Goal: Task Accomplishment & Management: Use online tool/utility

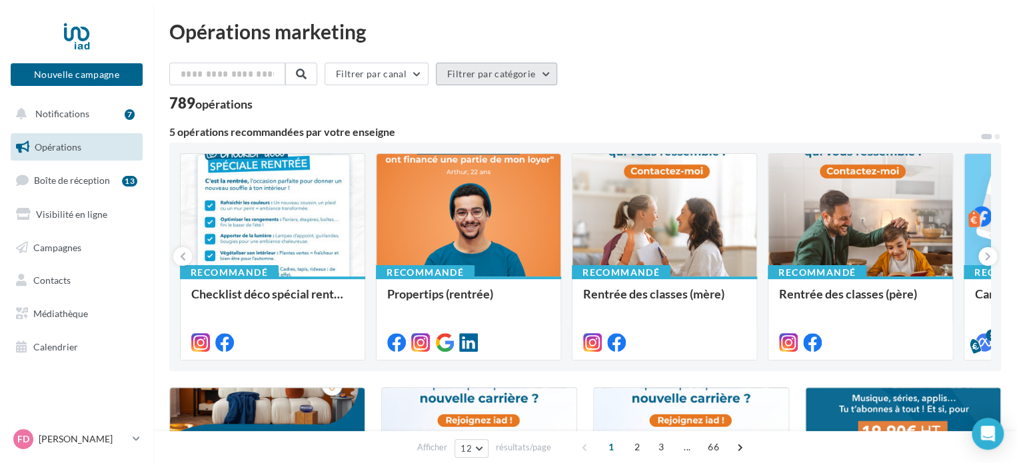
click at [530, 79] on button "Filtrer par catégorie" at bounding box center [496, 74] width 121 height 23
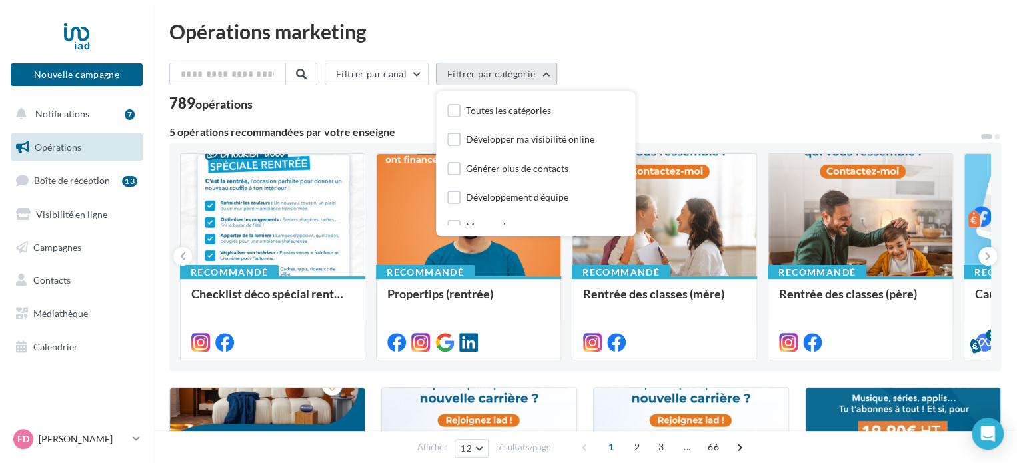
click at [530, 79] on button "Filtrer par catégorie" at bounding box center [496, 74] width 121 height 23
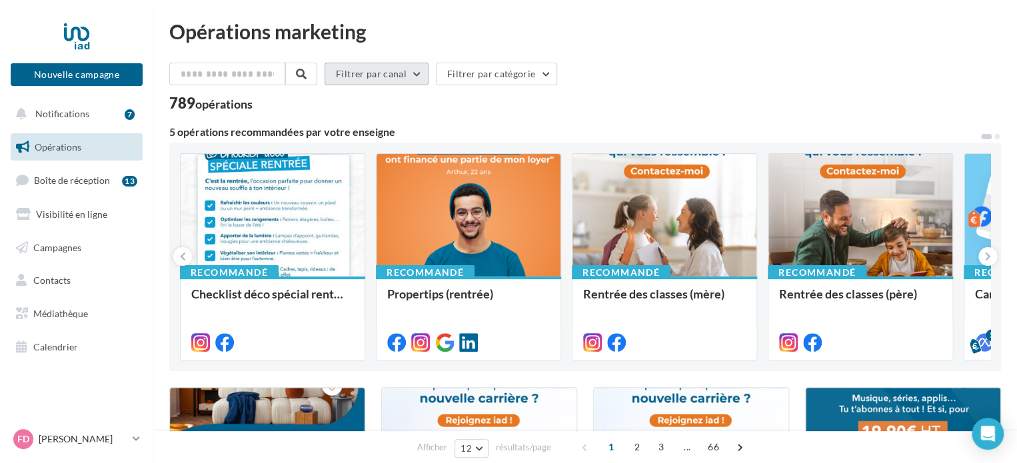
click at [390, 79] on button "Filtrer par canal" at bounding box center [376, 74] width 104 height 23
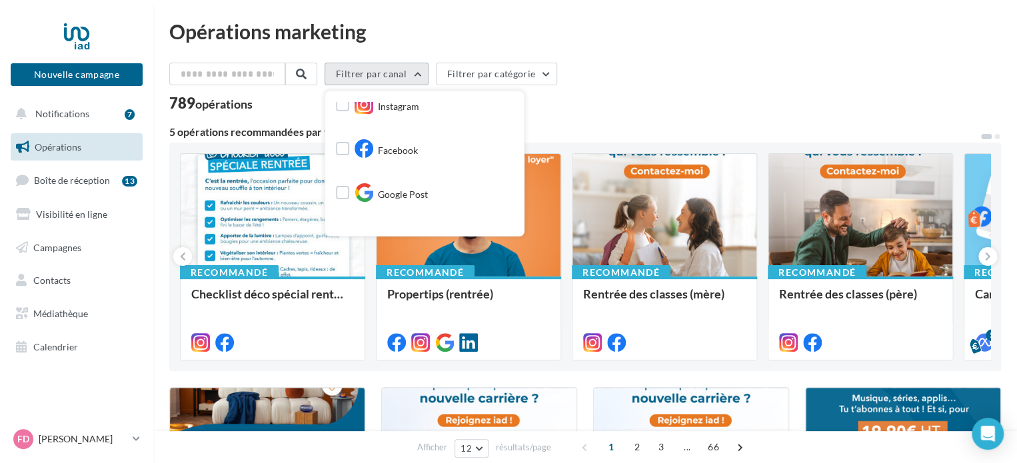
scroll to position [133, 0]
click at [398, 112] on span "Google Post" at bounding box center [403, 107] width 50 height 13
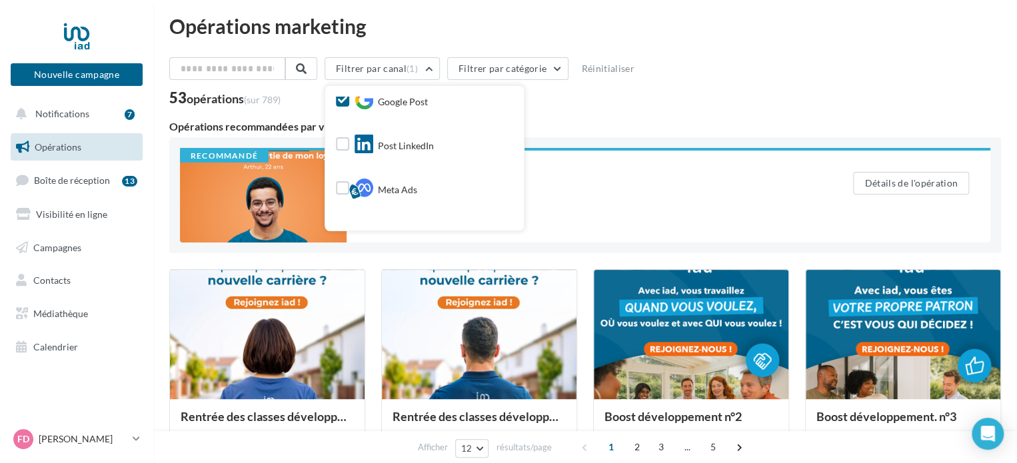
scroll to position [0, 0]
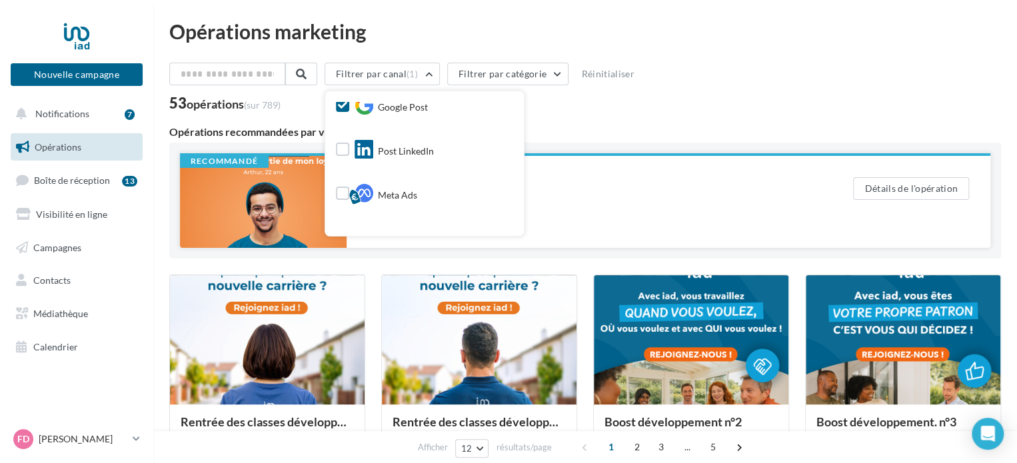
drag, startPoint x: 167, startPoint y: 206, endPoint x: 200, endPoint y: 205, distance: 33.3
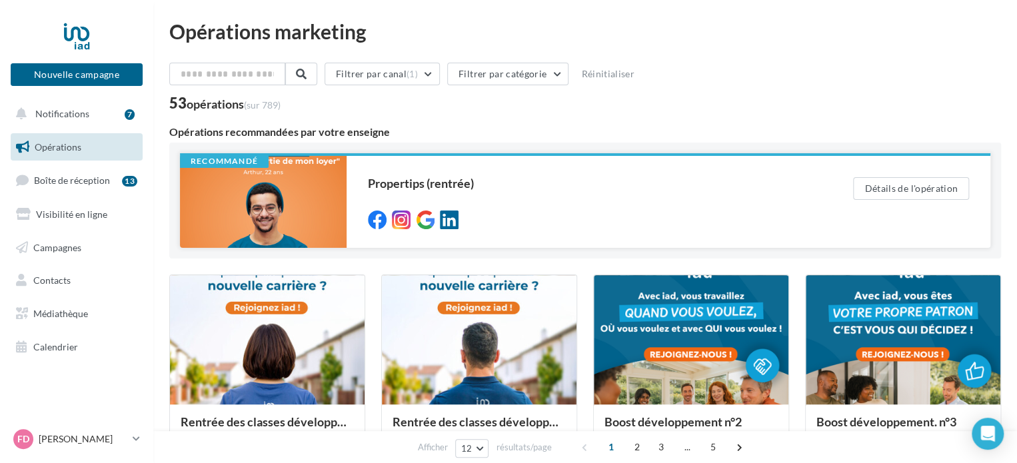
click at [229, 205] on div at bounding box center [263, 202] width 167 height 92
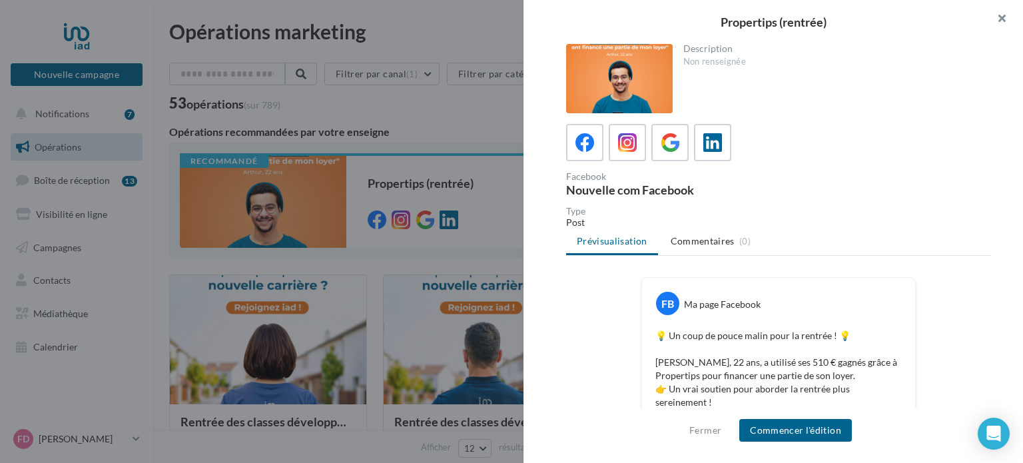
click at [1005, 15] on button "button" at bounding box center [996, 20] width 53 height 40
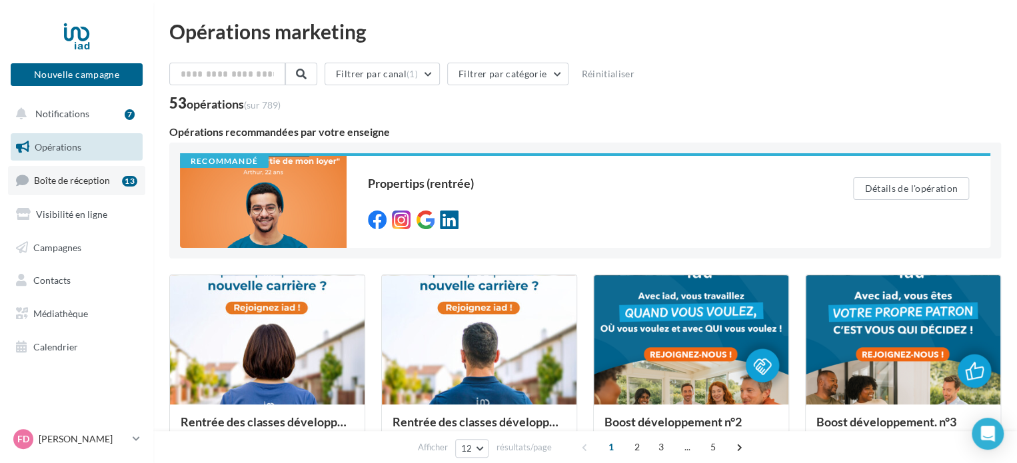
click at [59, 178] on span "Boîte de réception" at bounding box center [72, 180] width 76 height 11
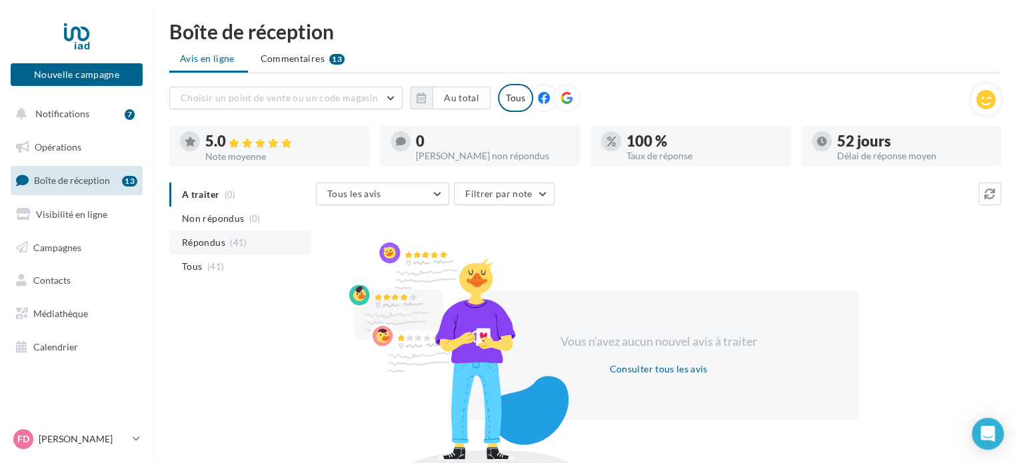
click at [212, 239] on span "Répondus" at bounding box center [203, 242] width 43 height 13
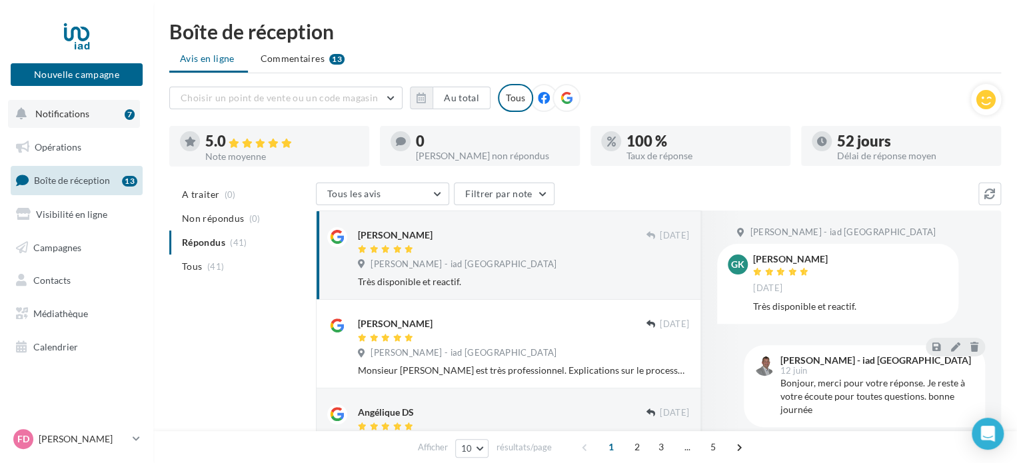
click at [71, 114] on span "Notifications" at bounding box center [62, 113] width 54 height 11
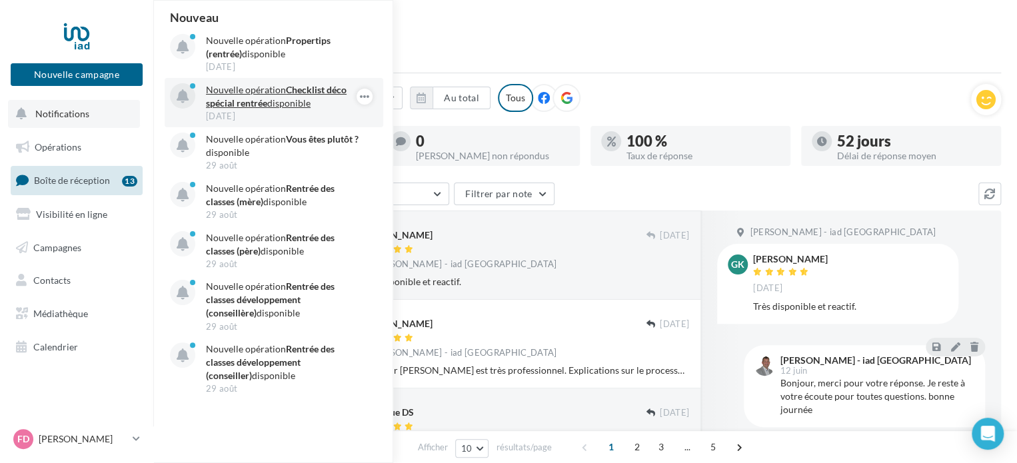
click at [246, 95] on p "Nouvelle opération Checklist déco spécial rentrée disponible" at bounding box center [283, 96] width 155 height 27
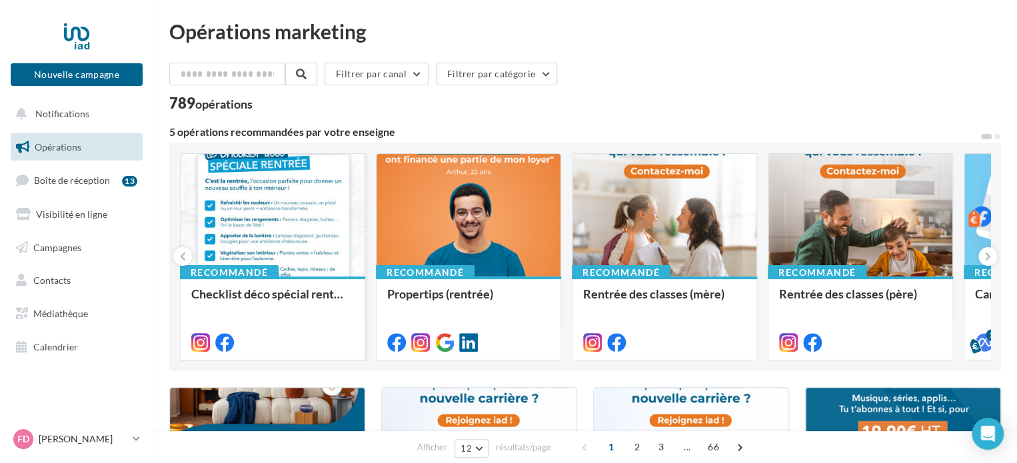
click at [282, 220] on div at bounding box center [273, 216] width 184 height 124
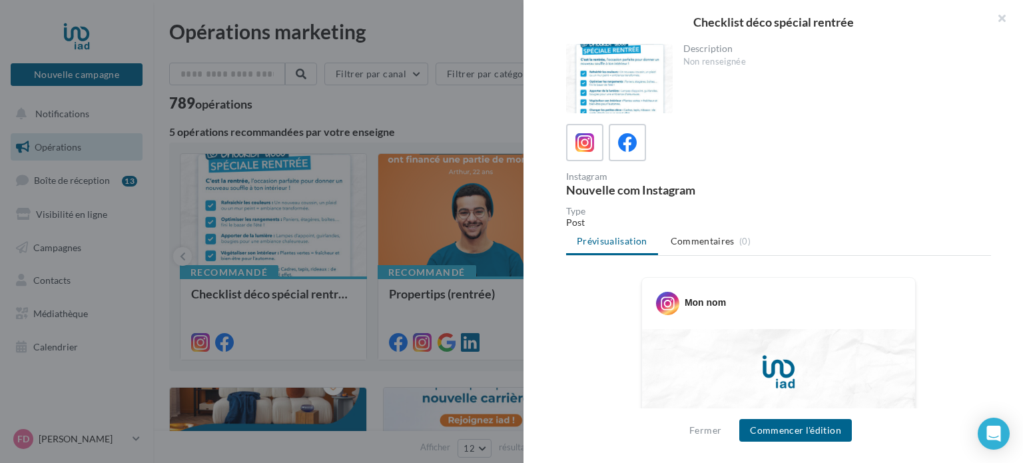
click at [629, 95] on div at bounding box center [619, 78] width 107 height 69
click at [831, 433] on button "Commencer l'édition" at bounding box center [795, 430] width 113 height 23
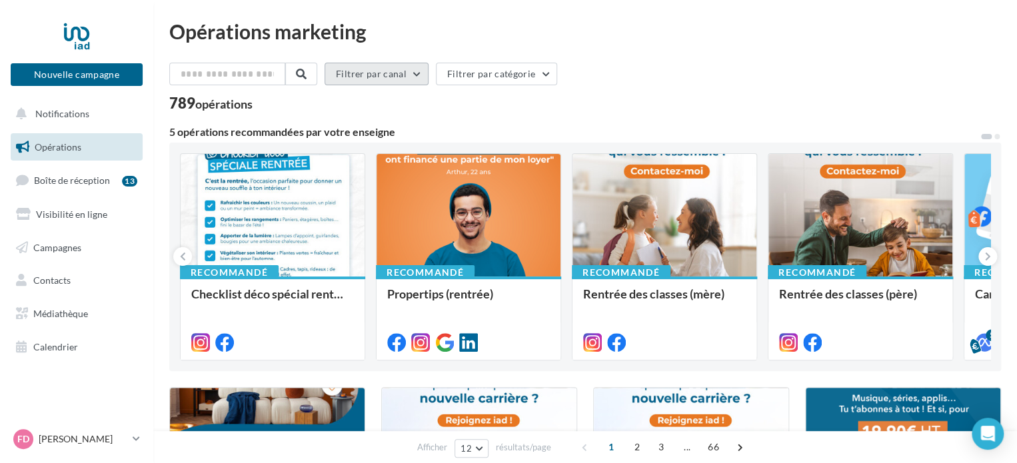
click at [418, 71] on button "Filtrer par canal" at bounding box center [376, 74] width 104 height 23
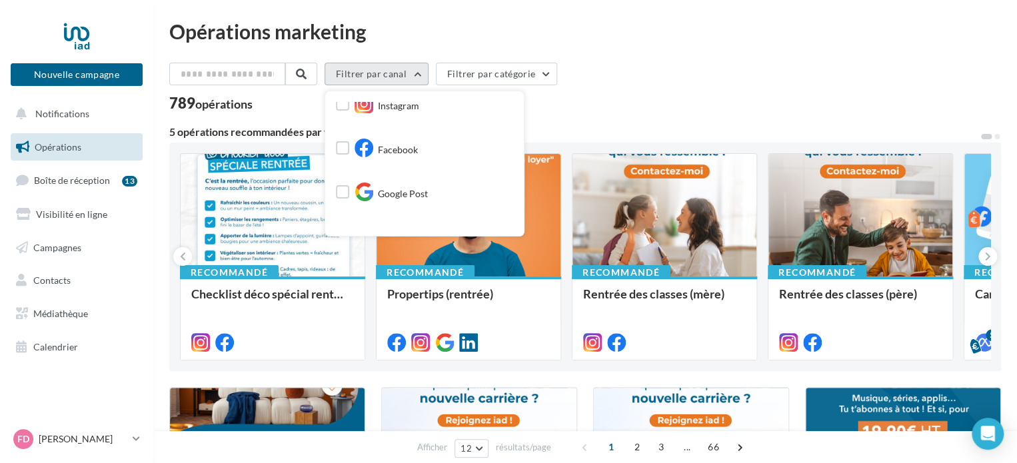
scroll to position [133, 0]
click at [349, 108] on label at bounding box center [342, 105] width 13 height 13
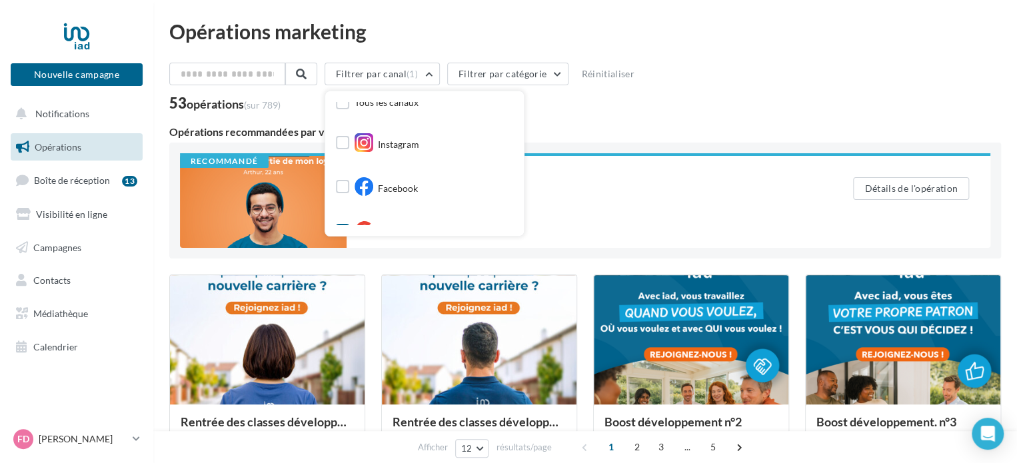
scroll to position [0, 0]
click at [346, 191] on label at bounding box center [342, 194] width 13 height 13
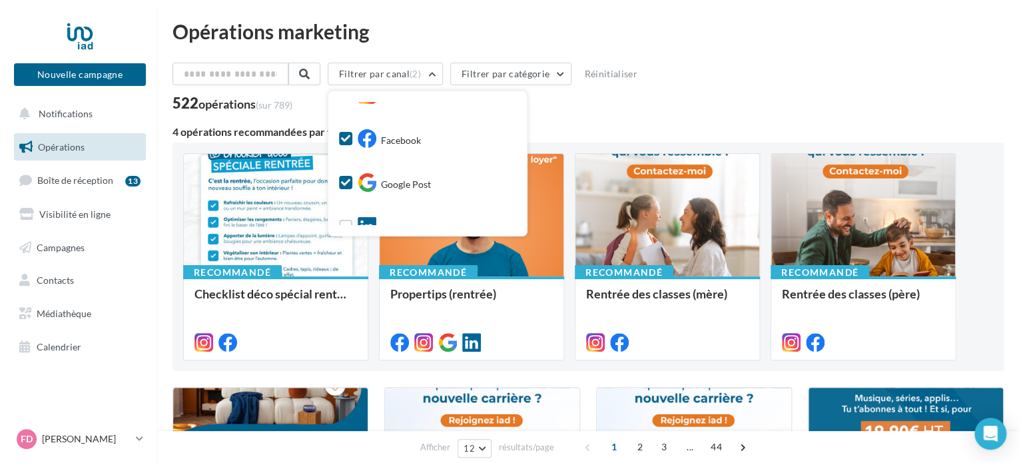
scroll to position [133, 0]
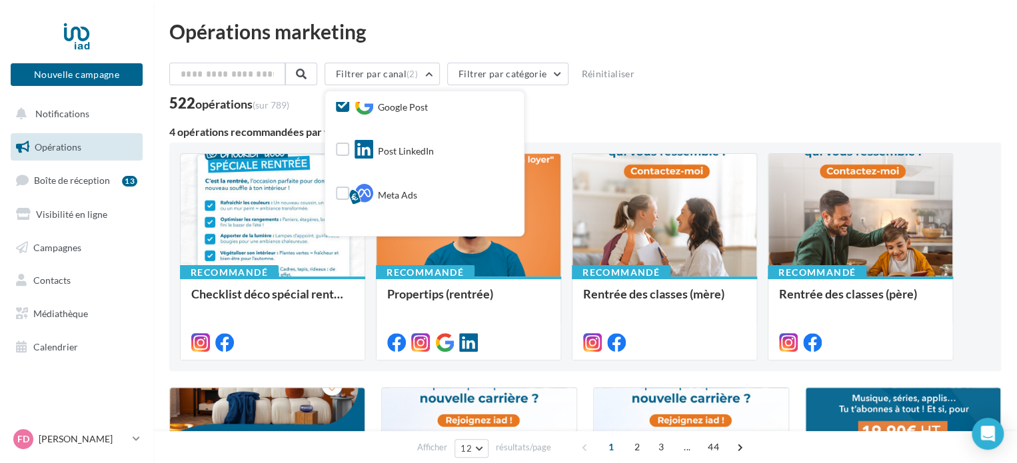
click at [347, 103] on icon at bounding box center [342, 105] width 9 height 9
click at [703, 95] on div "Filtrer par canal (1) Tous les canaux Instagram Facebook Google Post Post Linke…" at bounding box center [584, 87] width 831 height 48
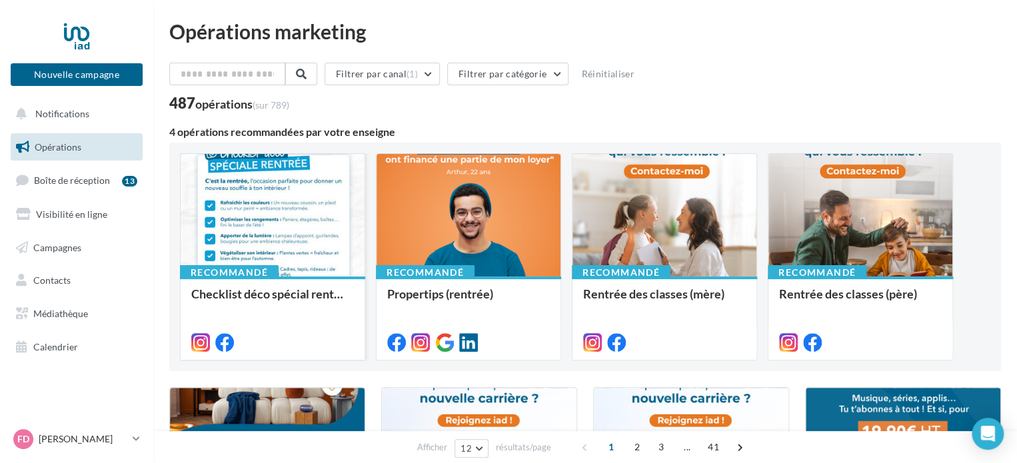
click at [216, 242] on div at bounding box center [273, 216] width 184 height 124
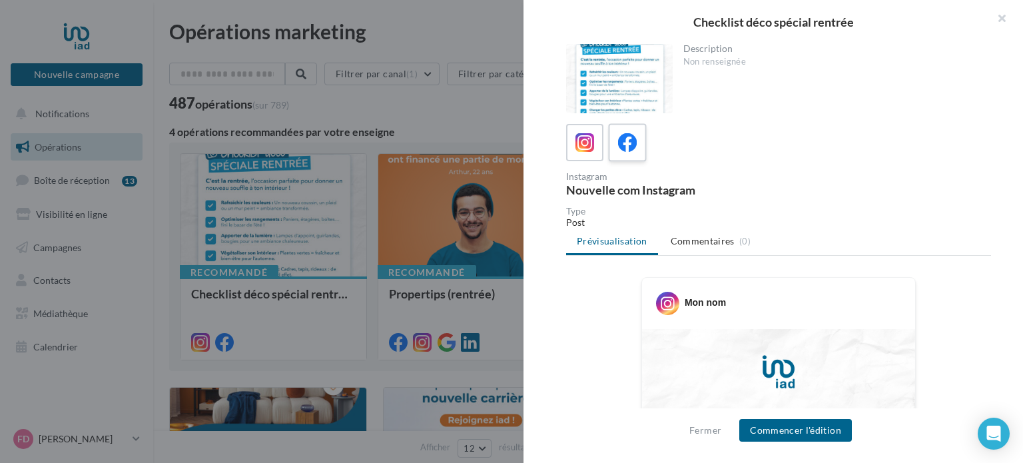
click at [634, 141] on icon at bounding box center [627, 142] width 19 height 19
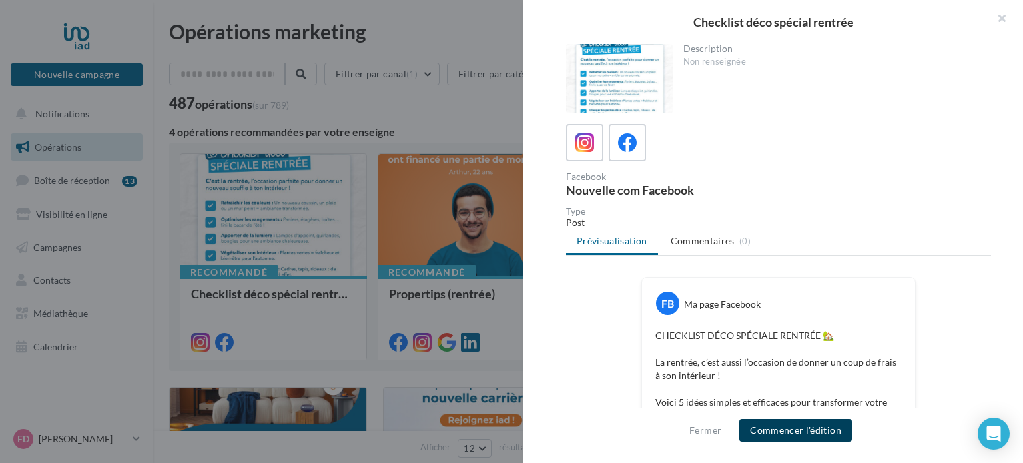
click at [797, 428] on button "Commencer l'édition" at bounding box center [795, 430] width 113 height 23
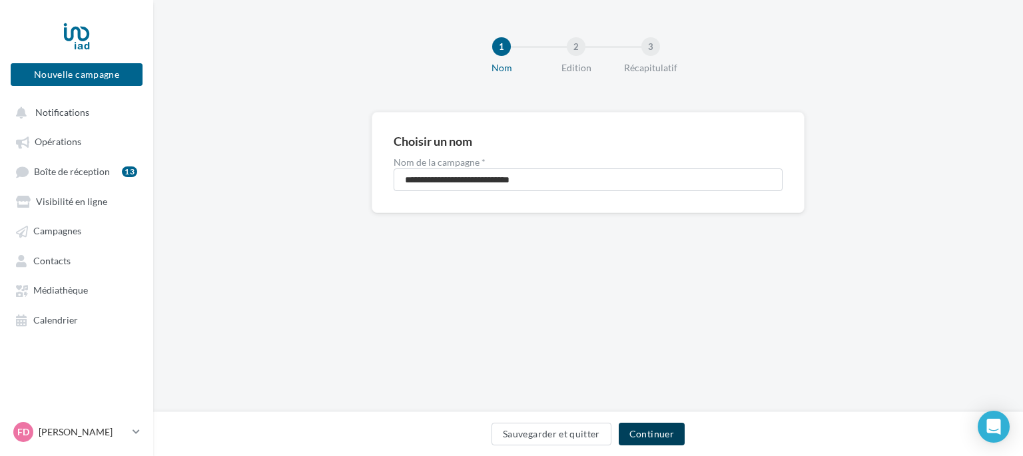
click at [651, 433] on button "Continuer" at bounding box center [652, 434] width 66 height 23
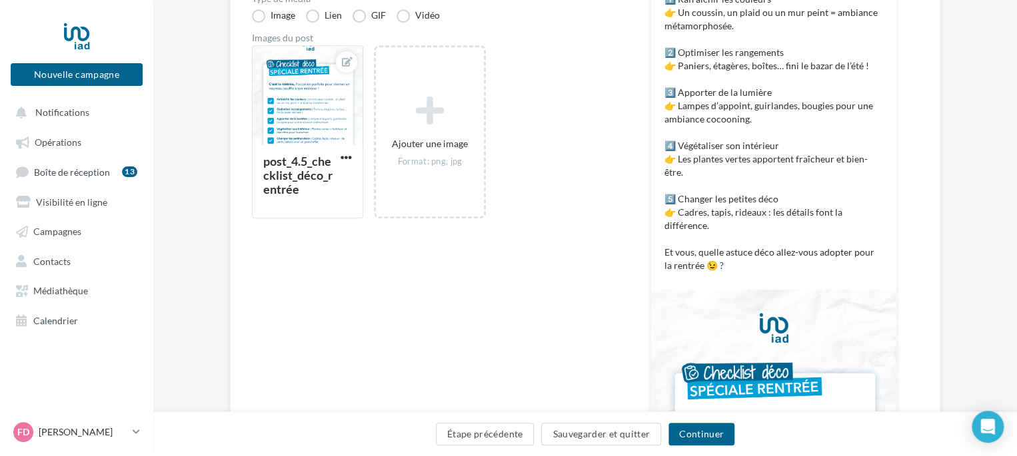
scroll to position [333, 0]
